Goal: Task Accomplishment & Management: Manage account settings

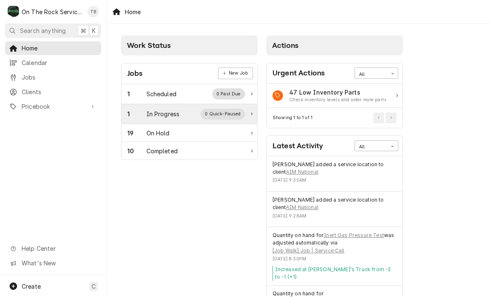
click at [169, 114] on div "In Progress" at bounding box center [163, 113] width 33 height 9
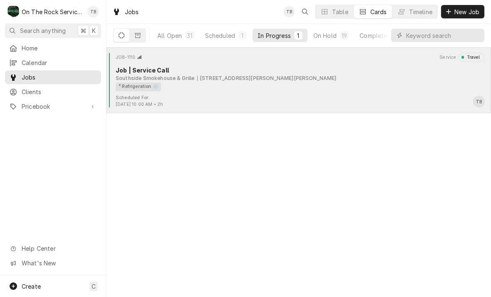
click at [269, 88] on div "² Refrigeration ❄️" at bounding box center [297, 86] width 363 height 9
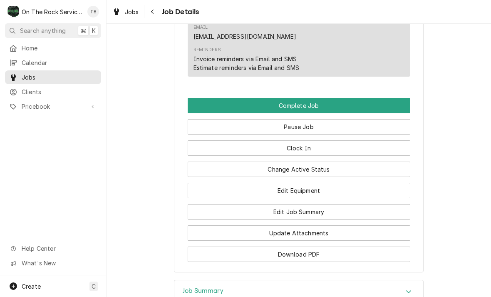
scroll to position [792, 0]
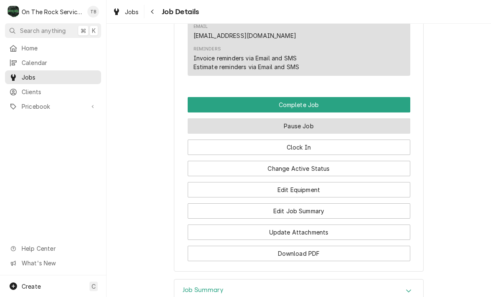
click at [303, 118] on button "Pause Job" at bounding box center [299, 125] width 223 height 15
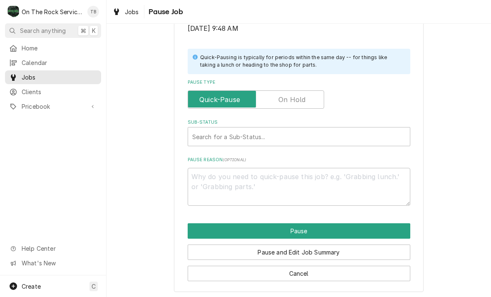
scroll to position [167, 0]
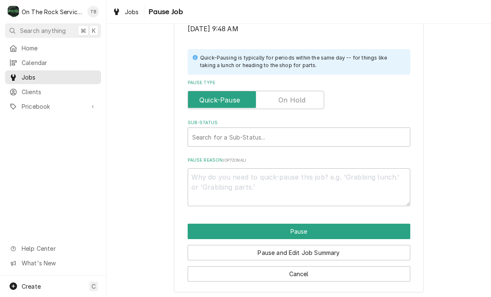
click at [306, 100] on input "Pause Type" at bounding box center [255, 100] width 129 height 18
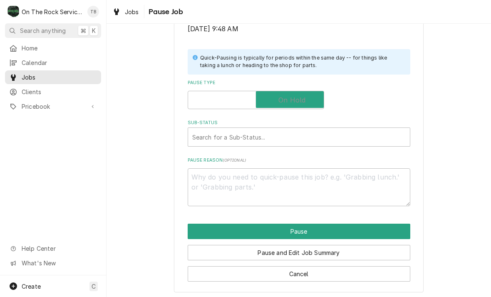
checkbox input "true"
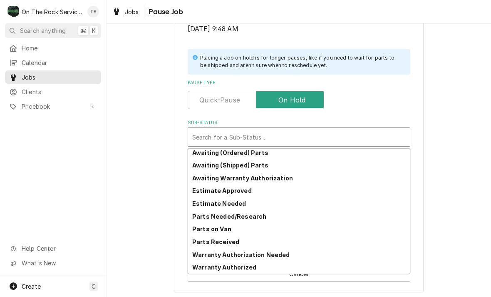
scroll to position [41, 0]
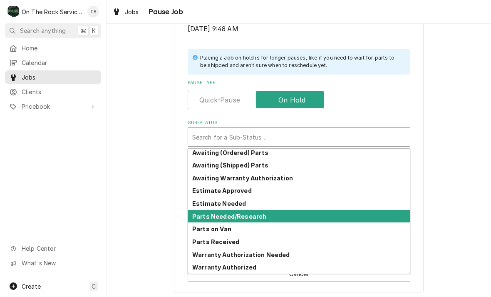
click at [249, 215] on strong "Parts Needed/Research" at bounding box center [229, 216] width 74 height 7
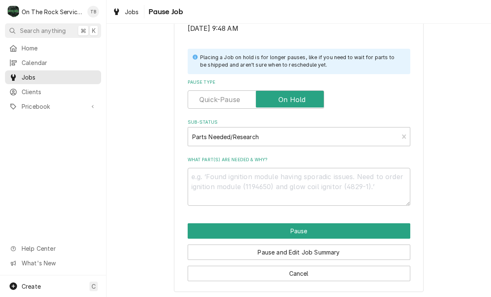
scroll to position [167, 0]
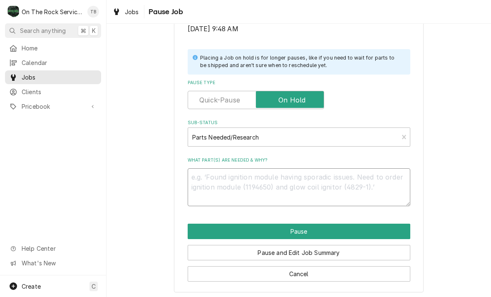
click at [213, 178] on textarea "What part(s) are needed & why?" at bounding box center [299, 187] width 223 height 38
type textarea "x"
type textarea "Rr"
type textarea "x"
type textarea "Rre"
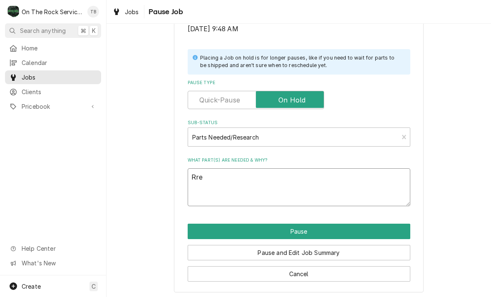
type textarea "x"
type textarea "Rres"
type textarea "x"
type textarea "Rresc"
type textarea "x"
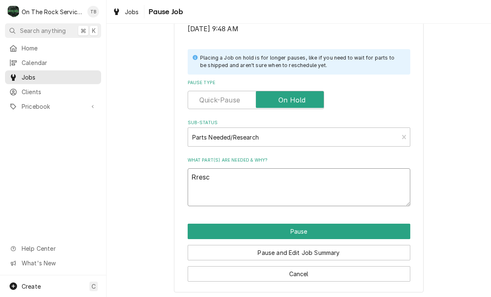
type textarea "Rresch"
type textarea "x"
type textarea "Rresche"
type textarea "x"
type textarea "Rresched"
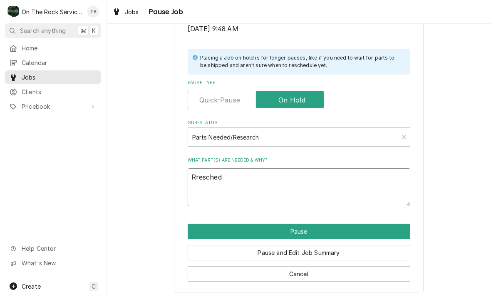
type textarea "x"
type textarea "Rreschedu"
type textarea "x"
type textarea "Rreschedul"
type textarea "x"
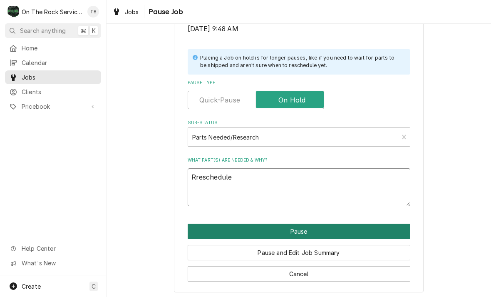
type textarea "Rreschedule"
click at [298, 225] on button "Pause" at bounding box center [299, 231] width 223 height 15
type textarea "x"
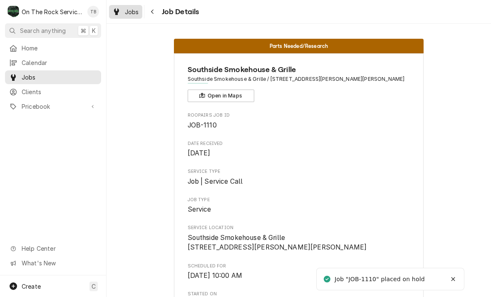
click at [129, 17] on link "Jobs" at bounding box center [125, 12] width 33 height 14
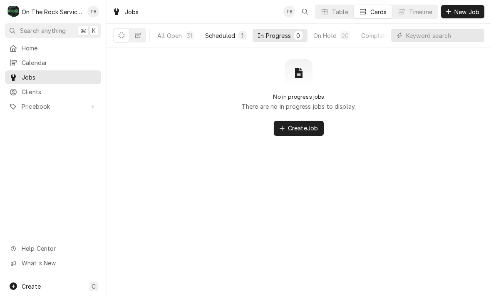
click at [224, 38] on div "Scheduled" at bounding box center [220, 35] width 30 height 9
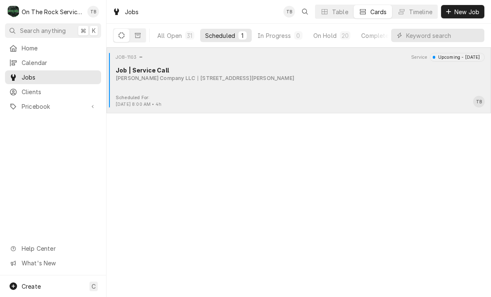
click at [176, 72] on div "Job | Service Call" at bounding box center [300, 70] width 369 height 9
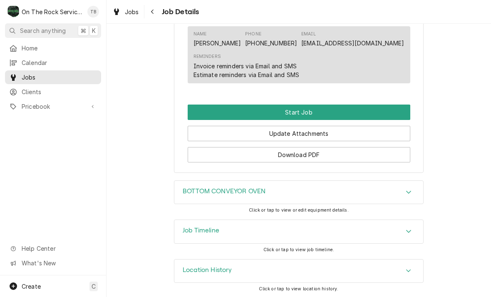
scroll to position [698, 0]
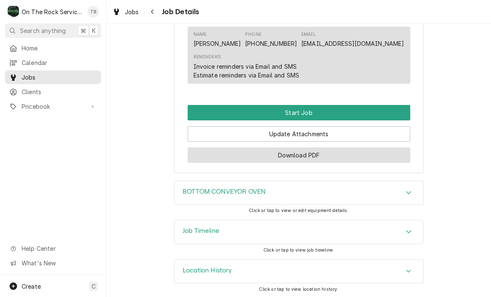
click at [287, 162] on button "Download PDF" at bounding box center [299, 154] width 223 height 15
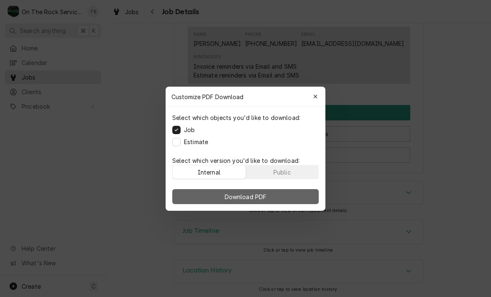
click at [243, 199] on span "Download PDF" at bounding box center [245, 196] width 45 height 9
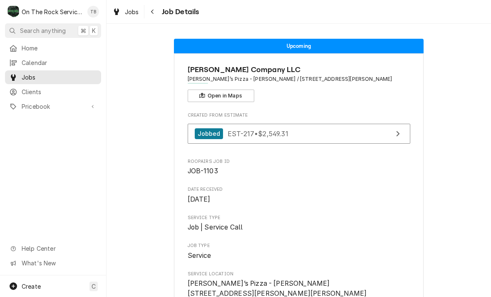
scroll to position [0, 0]
click at [129, 16] on div "Jobs" at bounding box center [126, 12] width 30 height 10
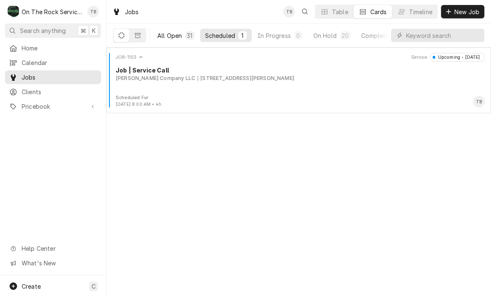
click at [177, 32] on div "All Open" at bounding box center [169, 35] width 25 height 9
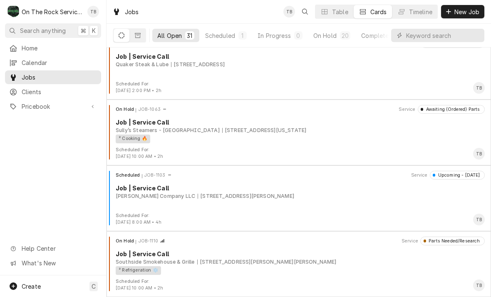
scroll to position [1789, 0]
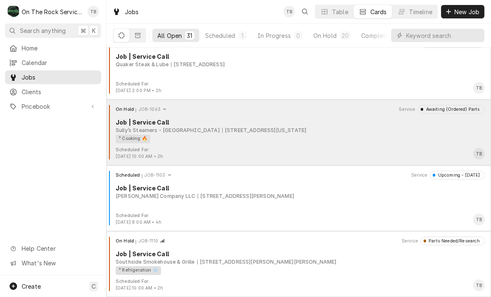
click at [309, 136] on div "² Cooking 🔥" at bounding box center [297, 138] width 363 height 9
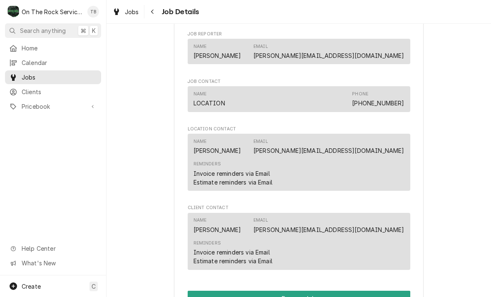
scroll to position [659, 0]
